Goal: Information Seeking & Learning: Find specific page/section

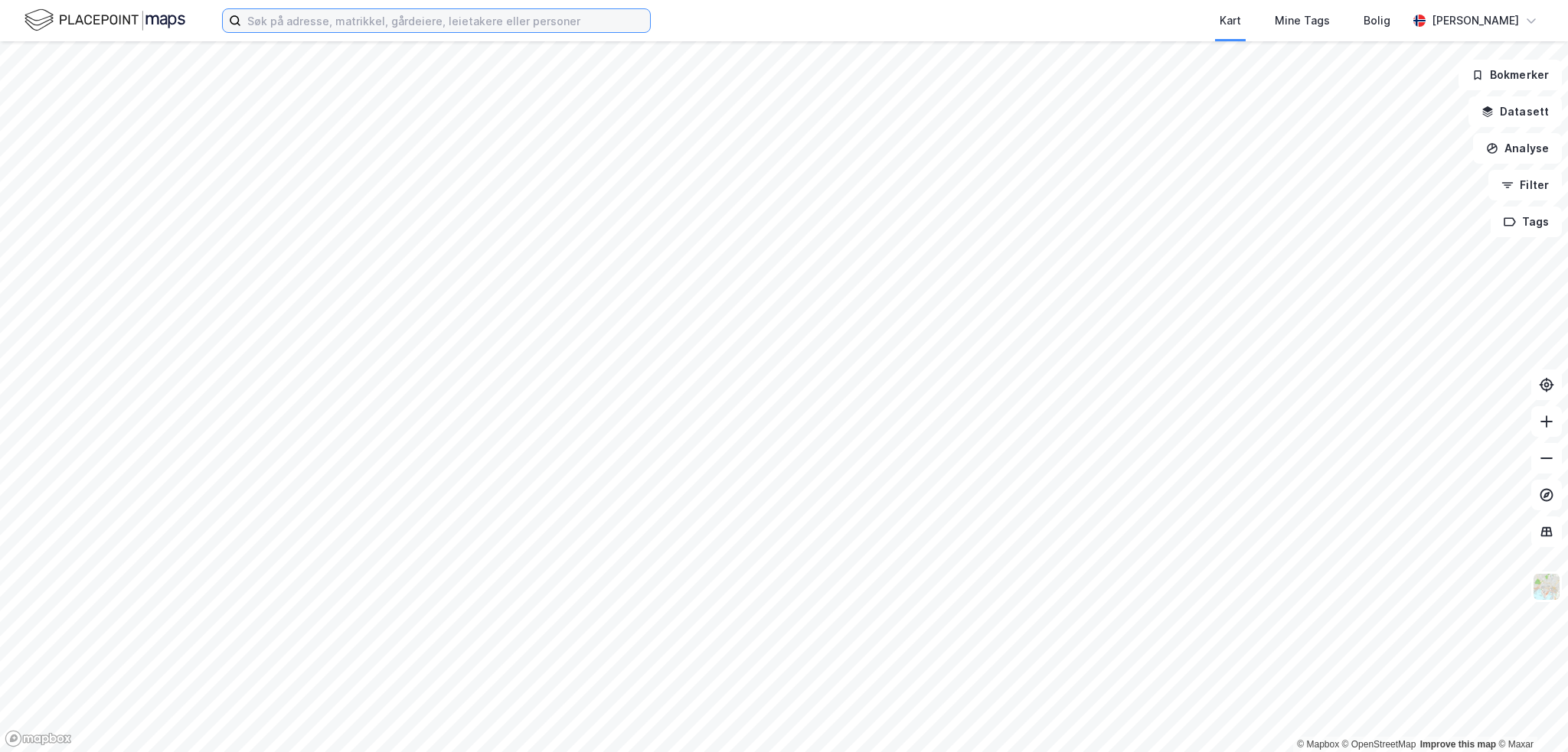
click at [300, 19] on input at bounding box center [445, 21] width 408 height 23
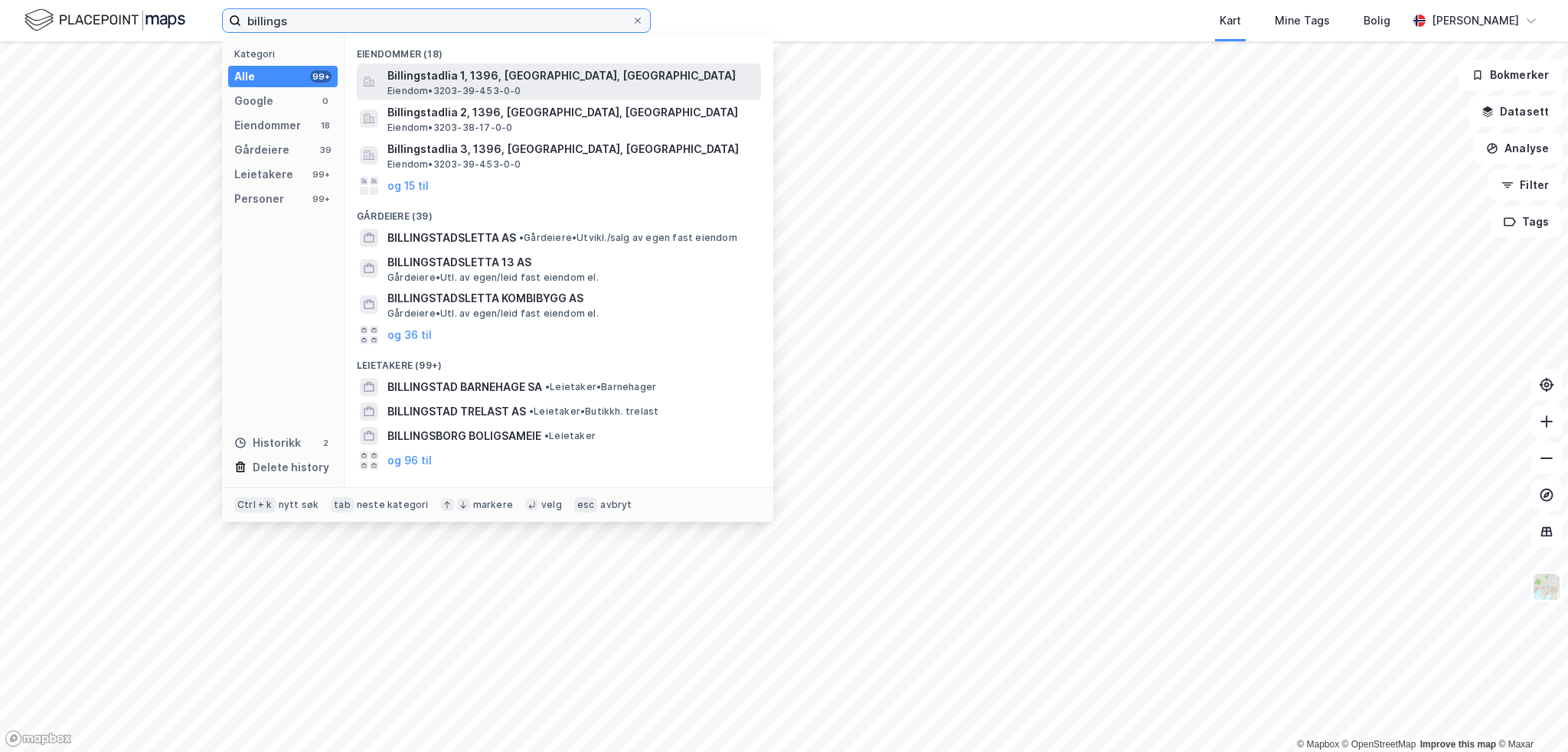
type input "billings"
click at [519, 80] on span "Billingstadlia 1, 1396, [GEOGRAPHIC_DATA], [GEOGRAPHIC_DATA]" at bounding box center [572, 75] width 368 height 18
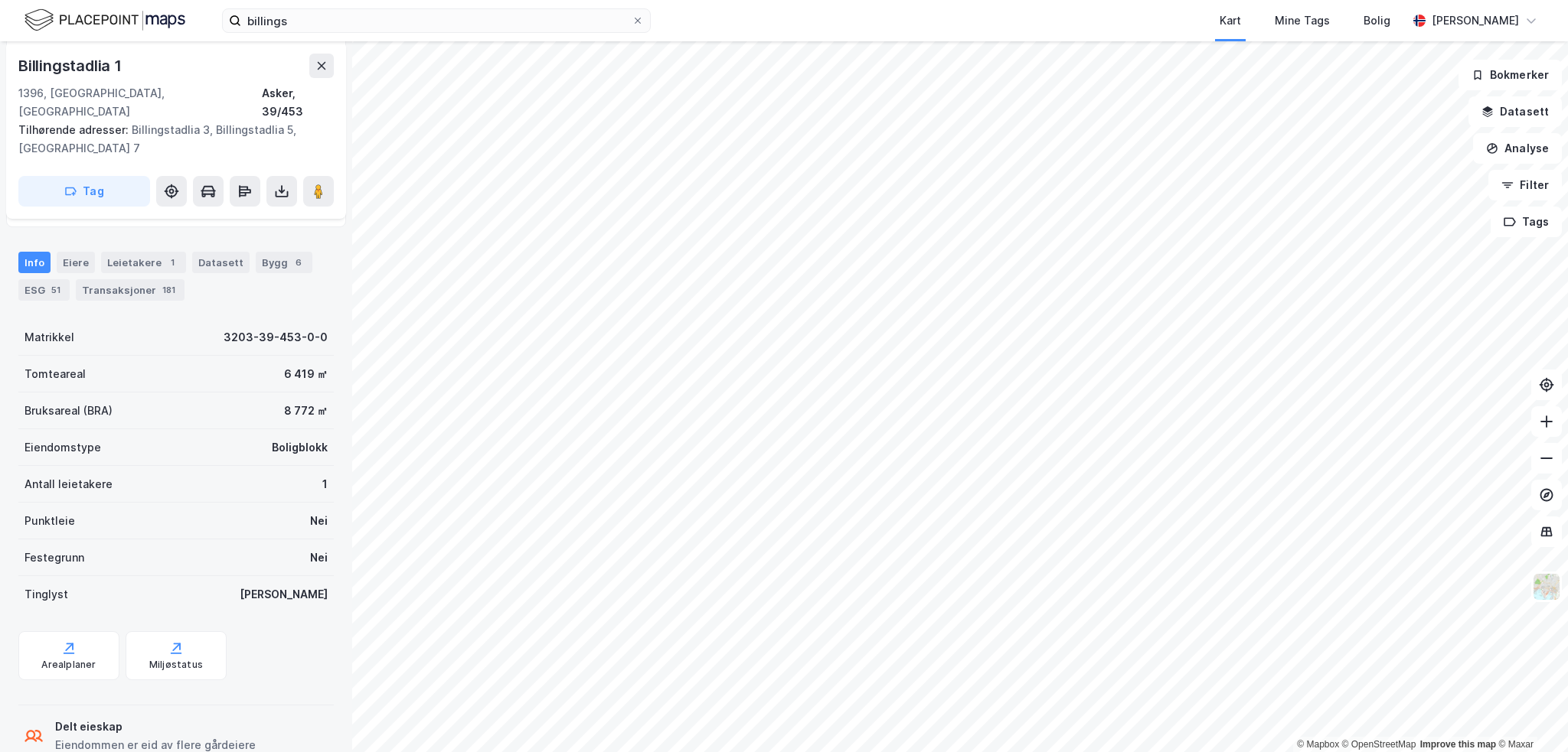
scroll to position [395, 0]
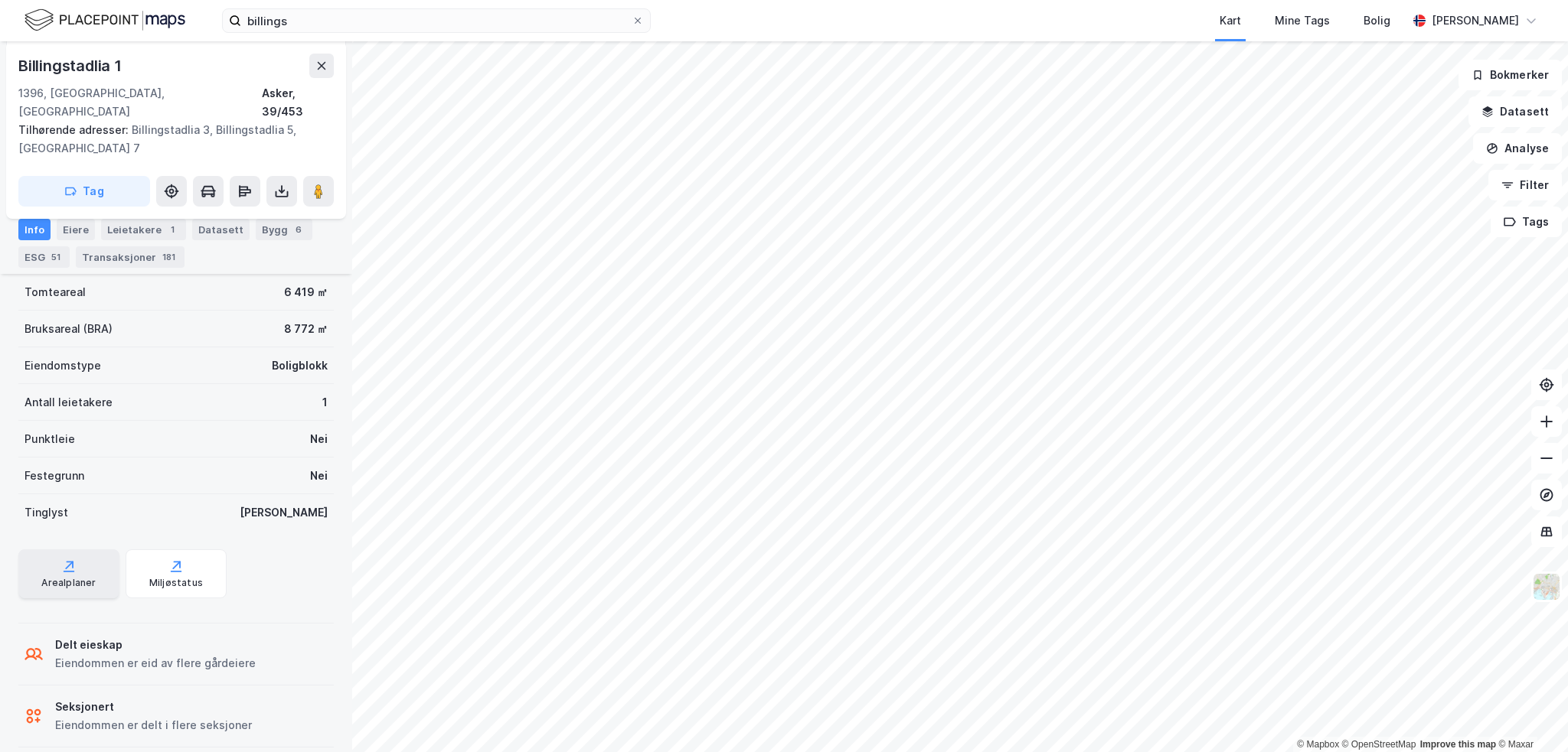
click at [66, 559] on icon at bounding box center [69, 566] width 16 height 16
